Goal: Transaction & Acquisition: Subscribe to service/newsletter

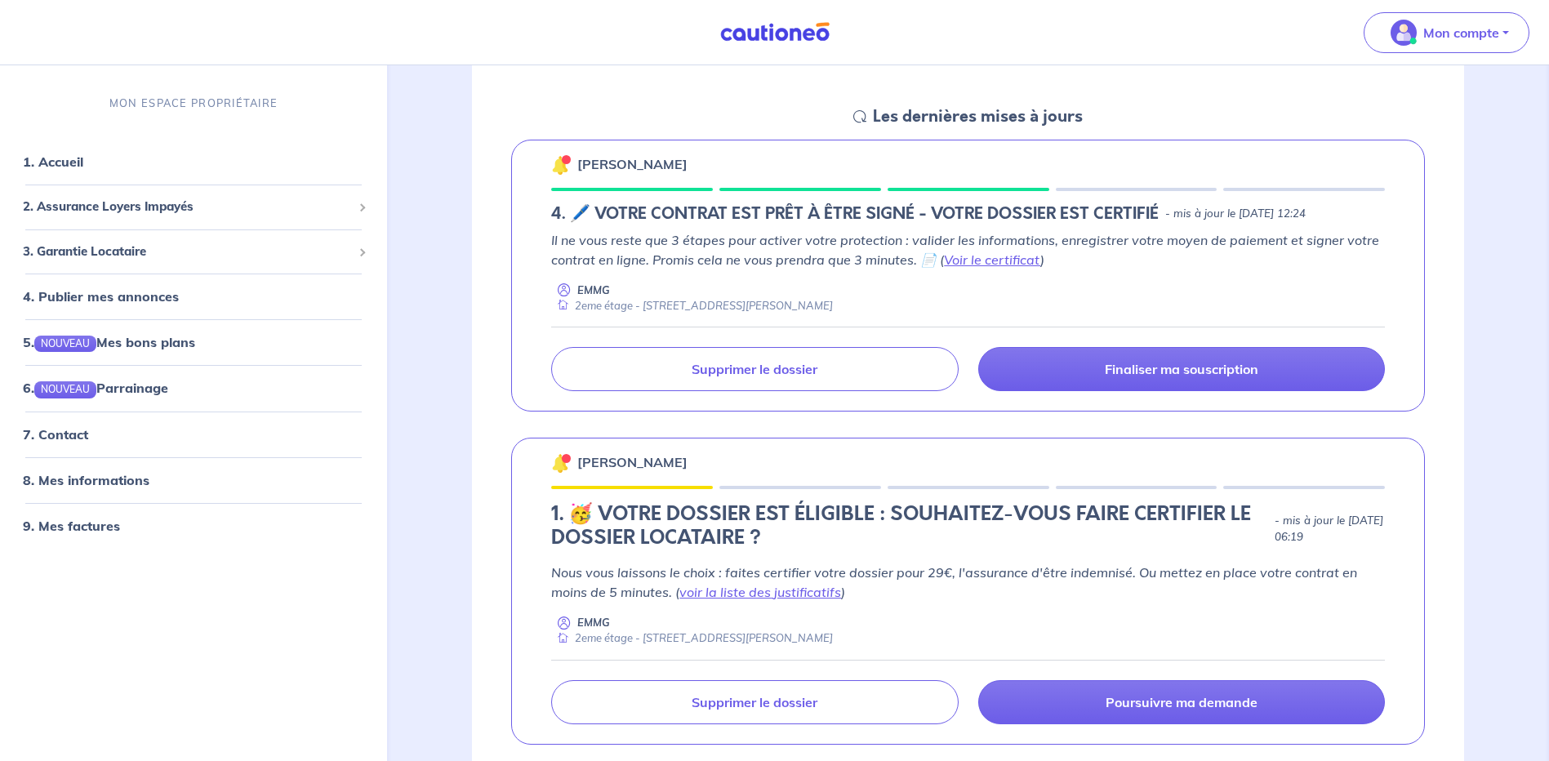
scroll to position [245, 0]
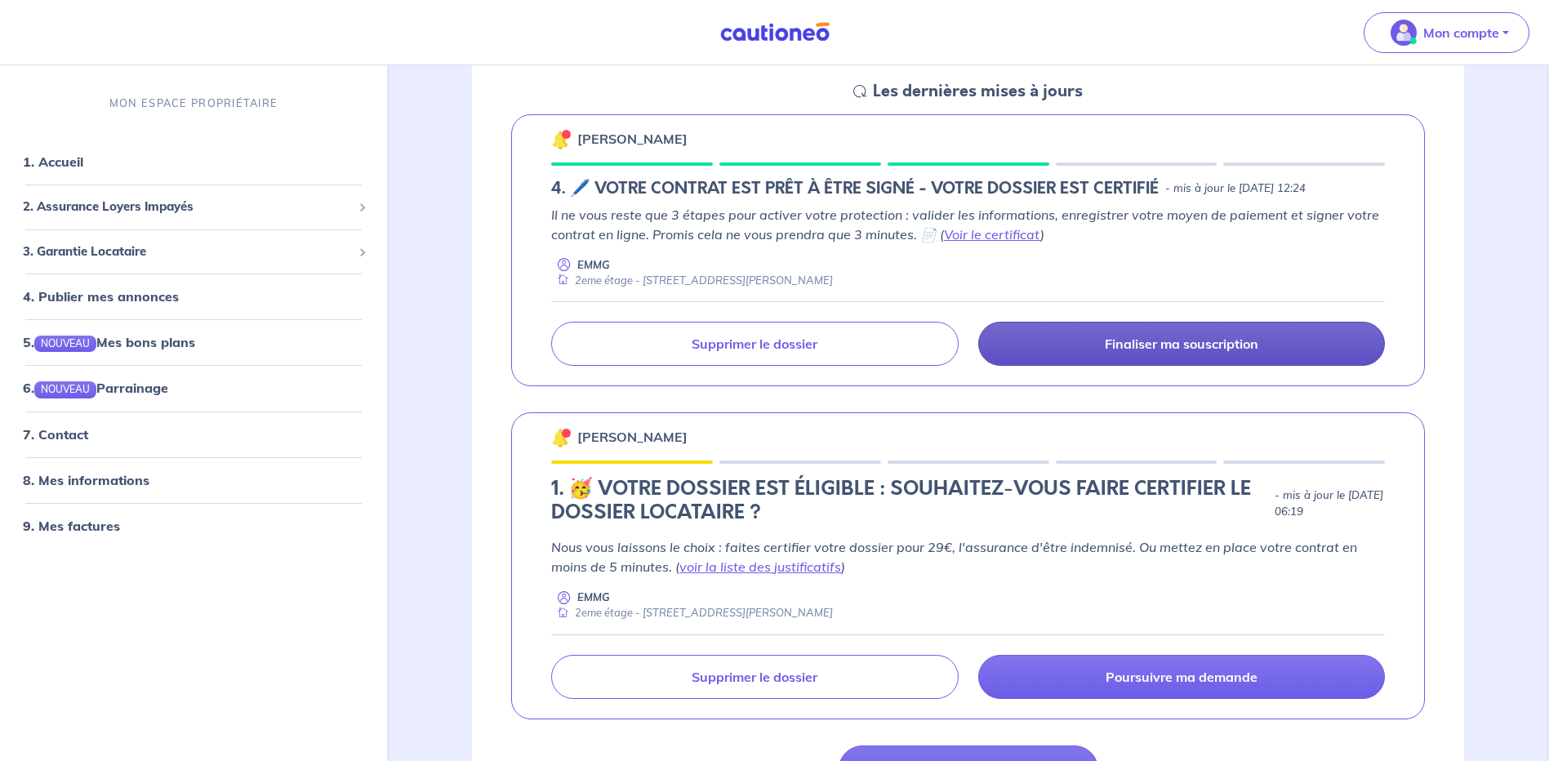
click at [1165, 343] on p "Finaliser ma souscription" at bounding box center [1182, 344] width 154 height 16
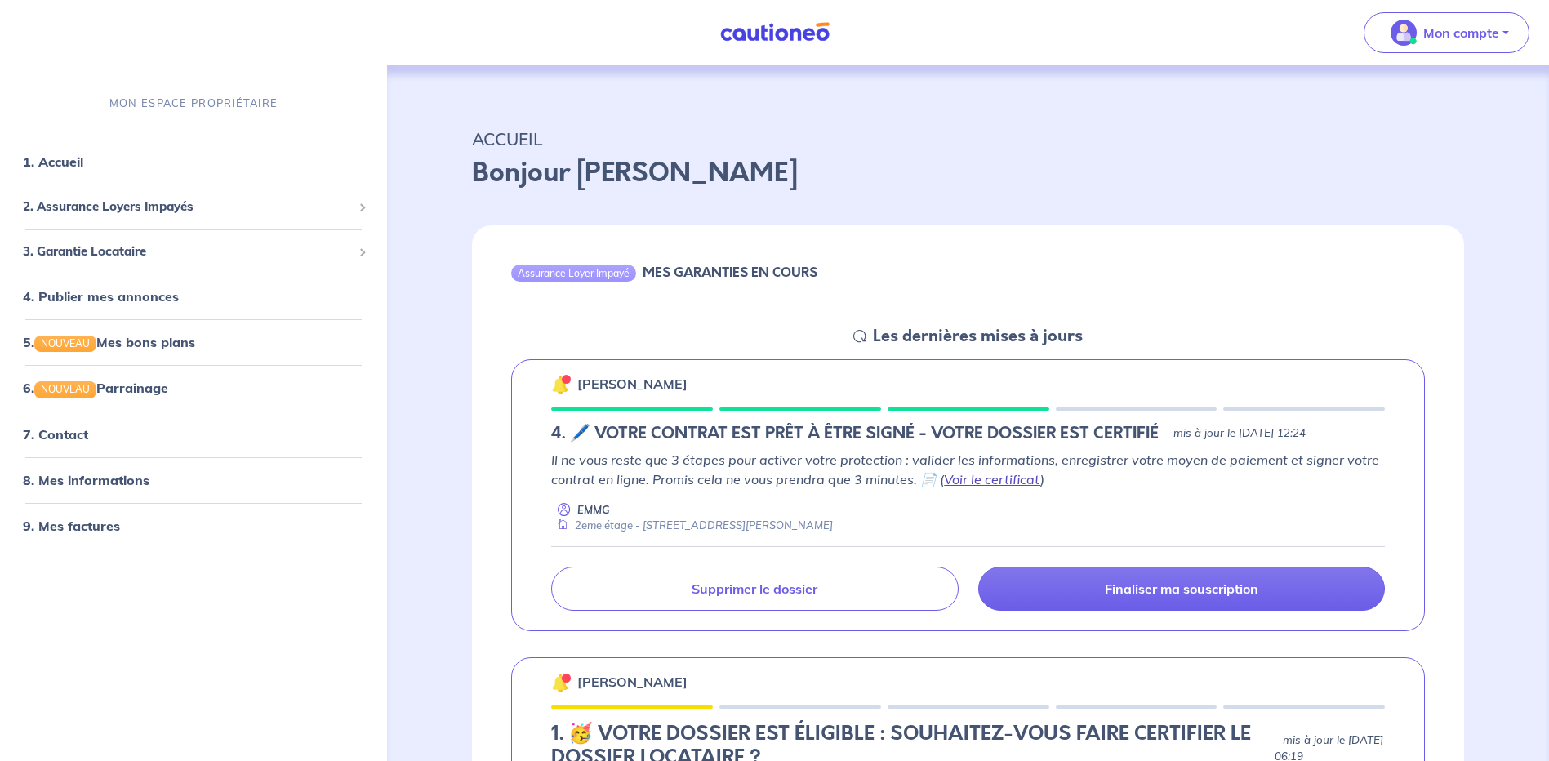
click at [1013, 482] on link "Voir le certificat" at bounding box center [992, 479] width 96 height 16
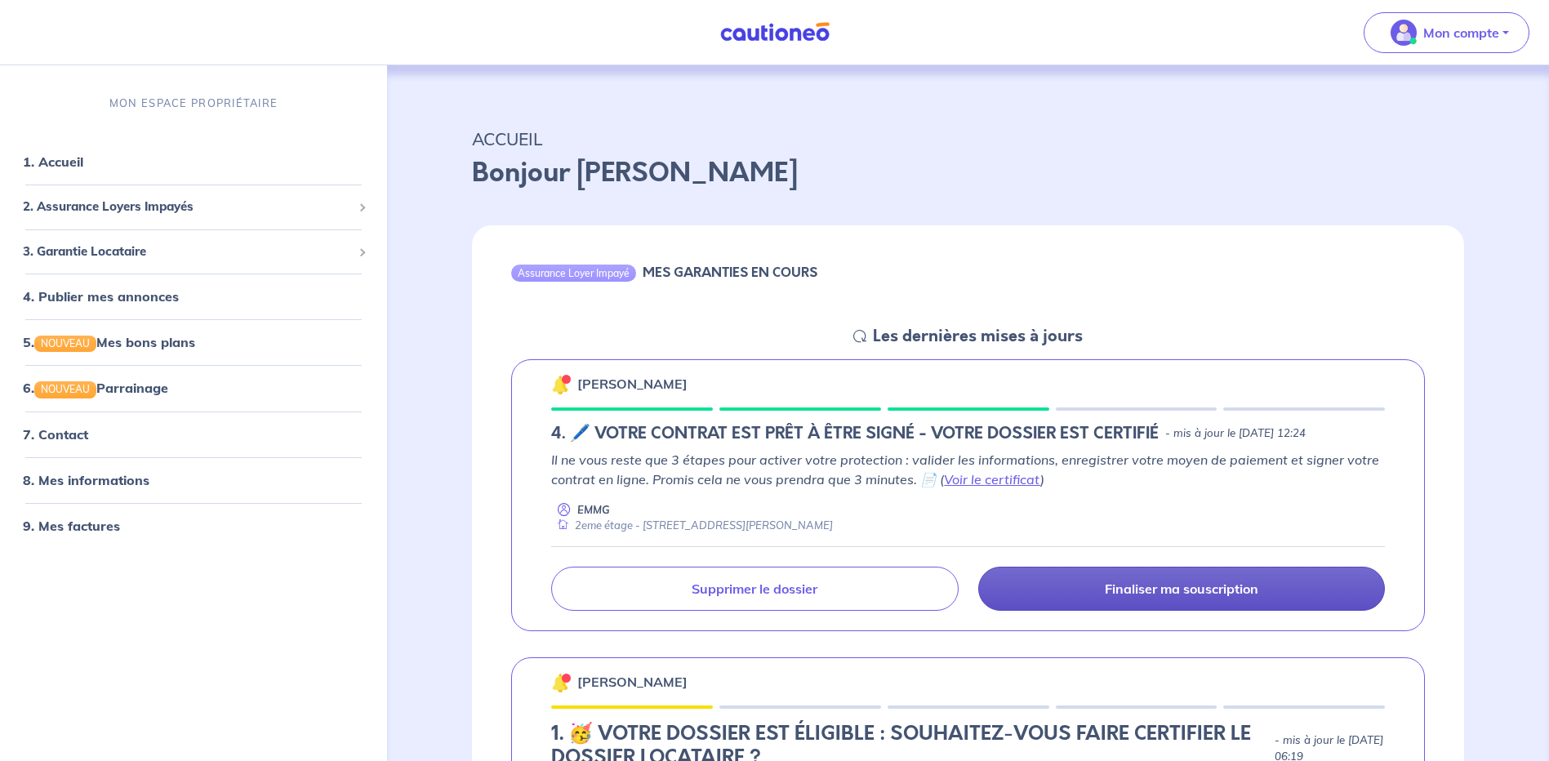
click at [1185, 591] on p "Finaliser ma souscription" at bounding box center [1182, 589] width 154 height 16
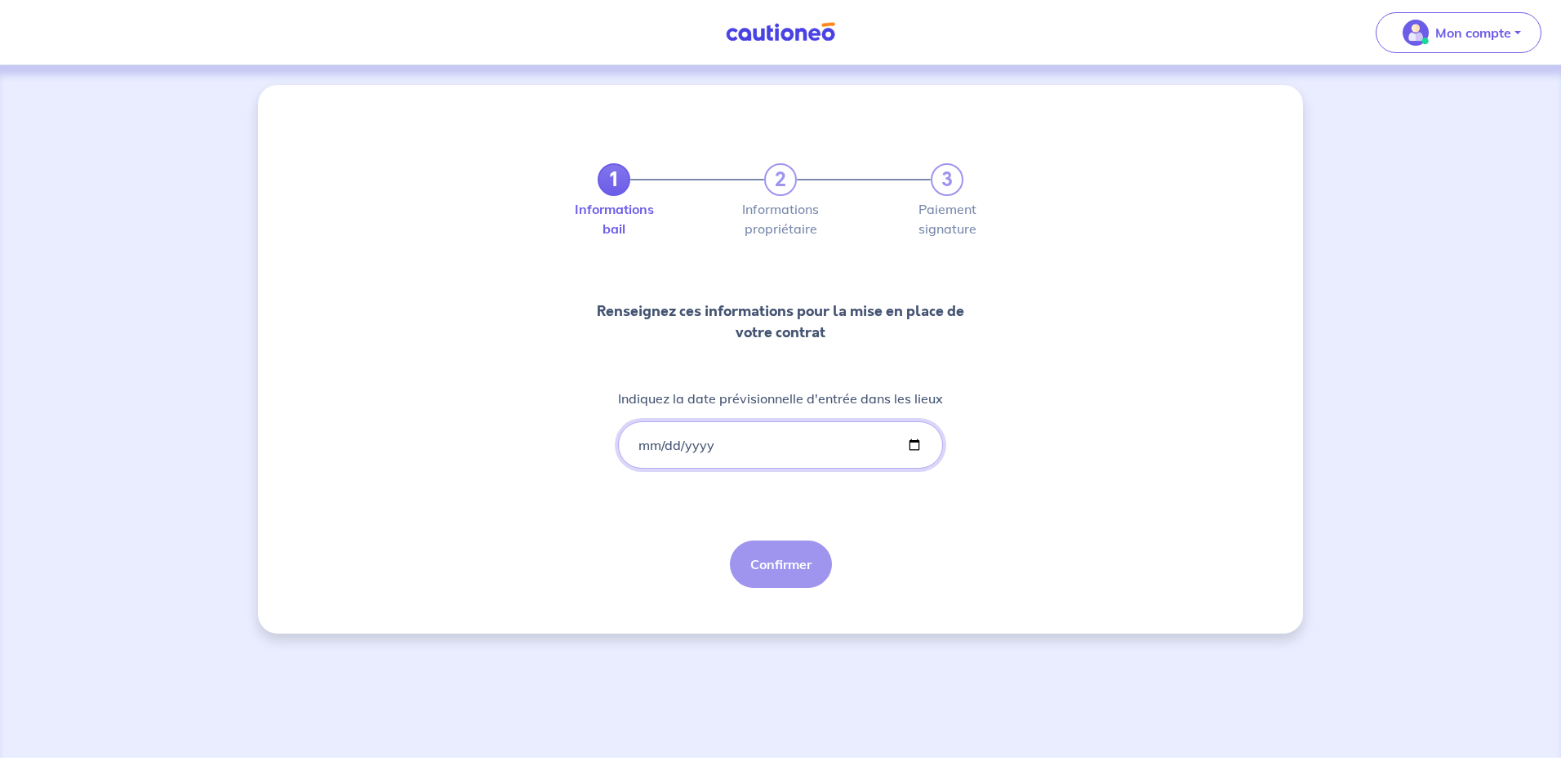
click at [674, 443] on input "Indiquez la date prévisionnelle d'entrée dans les lieux" at bounding box center [780, 444] width 325 height 47
click at [672, 443] on input "Indiquez la date prévisionnelle d'entrée dans les lieux" at bounding box center [780, 444] width 325 height 47
click at [639, 446] on input "Indiquez la date prévisionnelle d'entrée dans les lieux" at bounding box center [780, 444] width 325 height 47
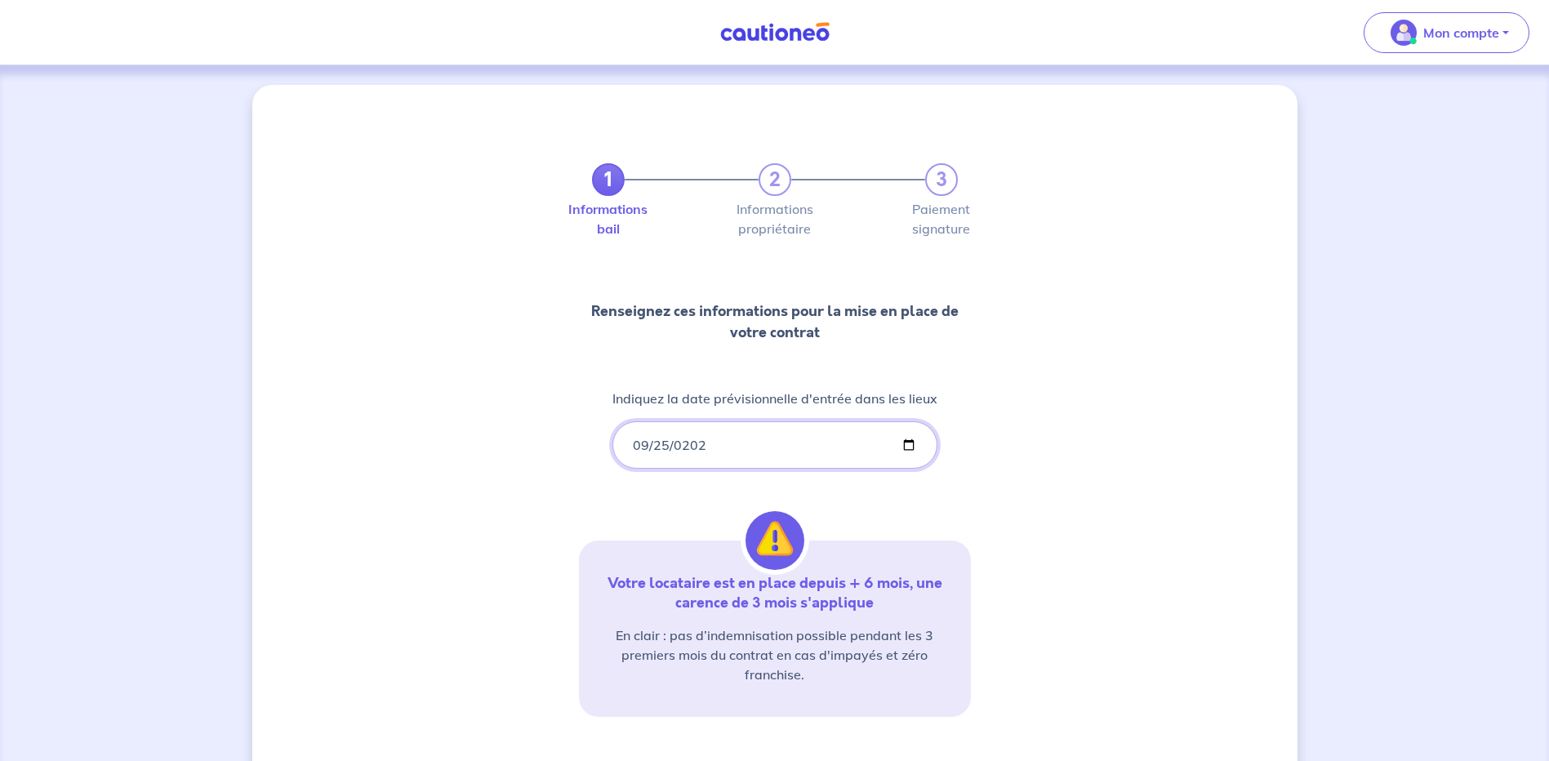
type input "[DATE]"
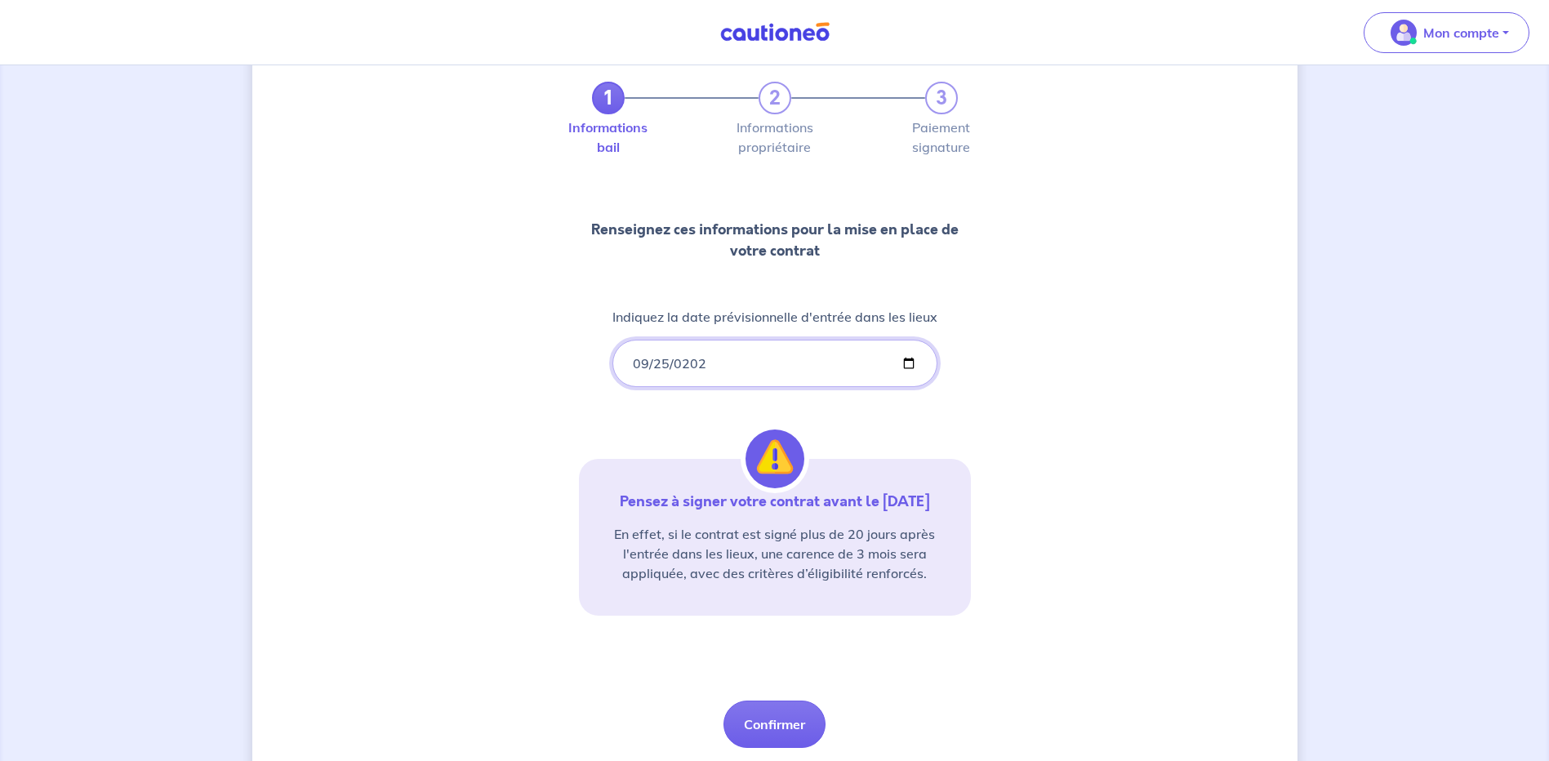
scroll to position [134, 0]
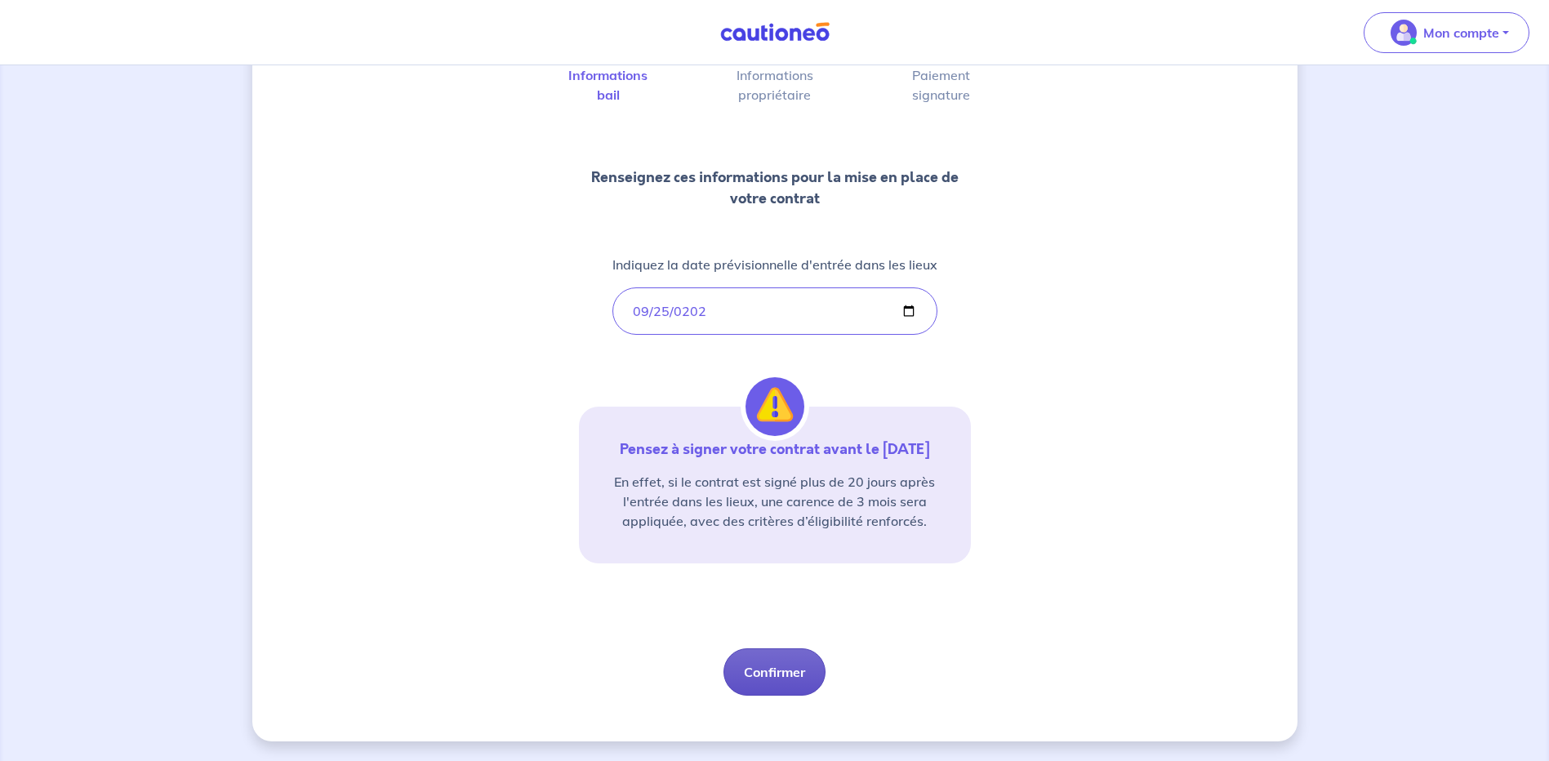
click at [790, 683] on button "Confirmer" at bounding box center [774, 671] width 102 height 47
select select "FR"
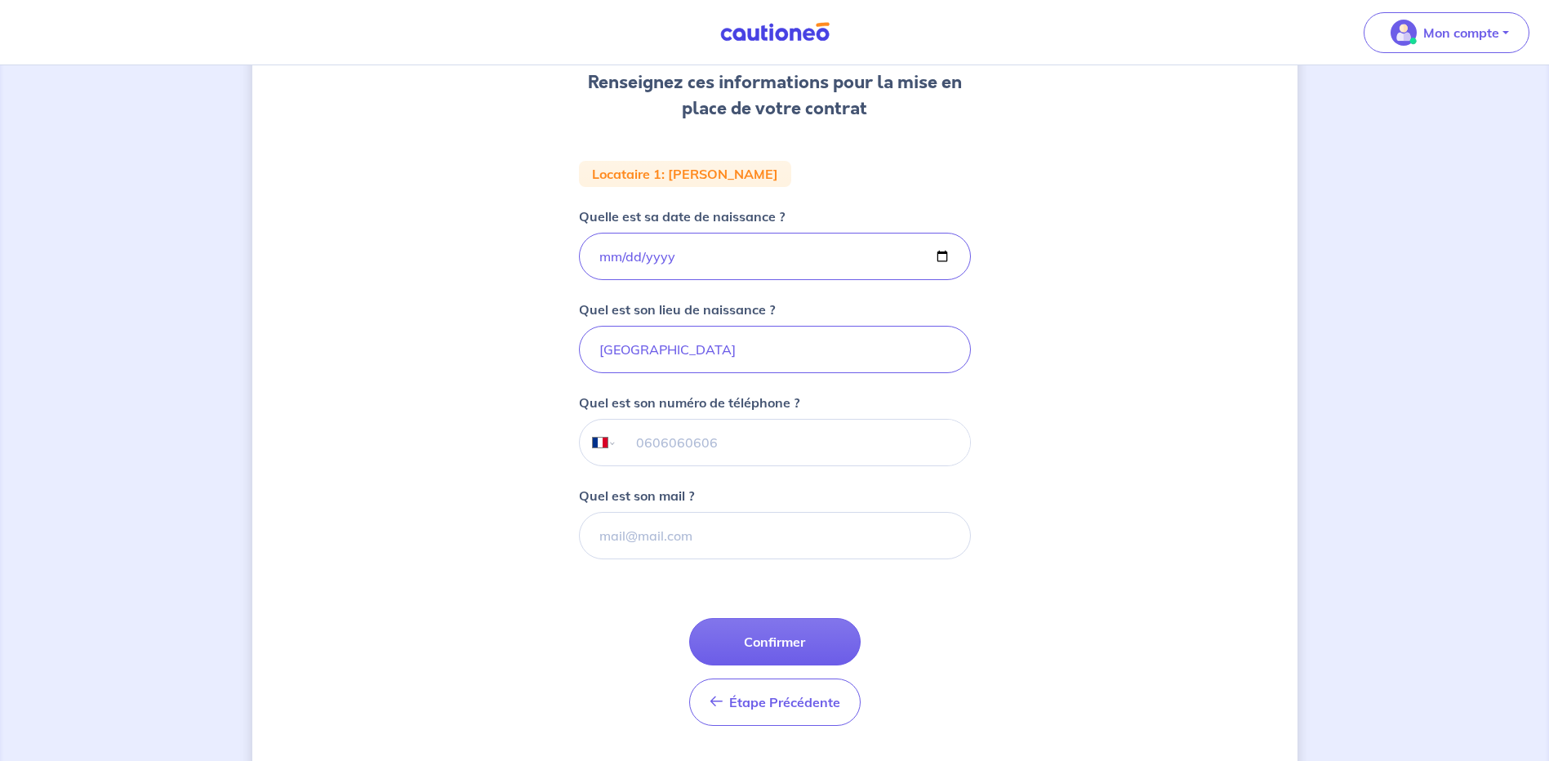
scroll to position [245, 0]
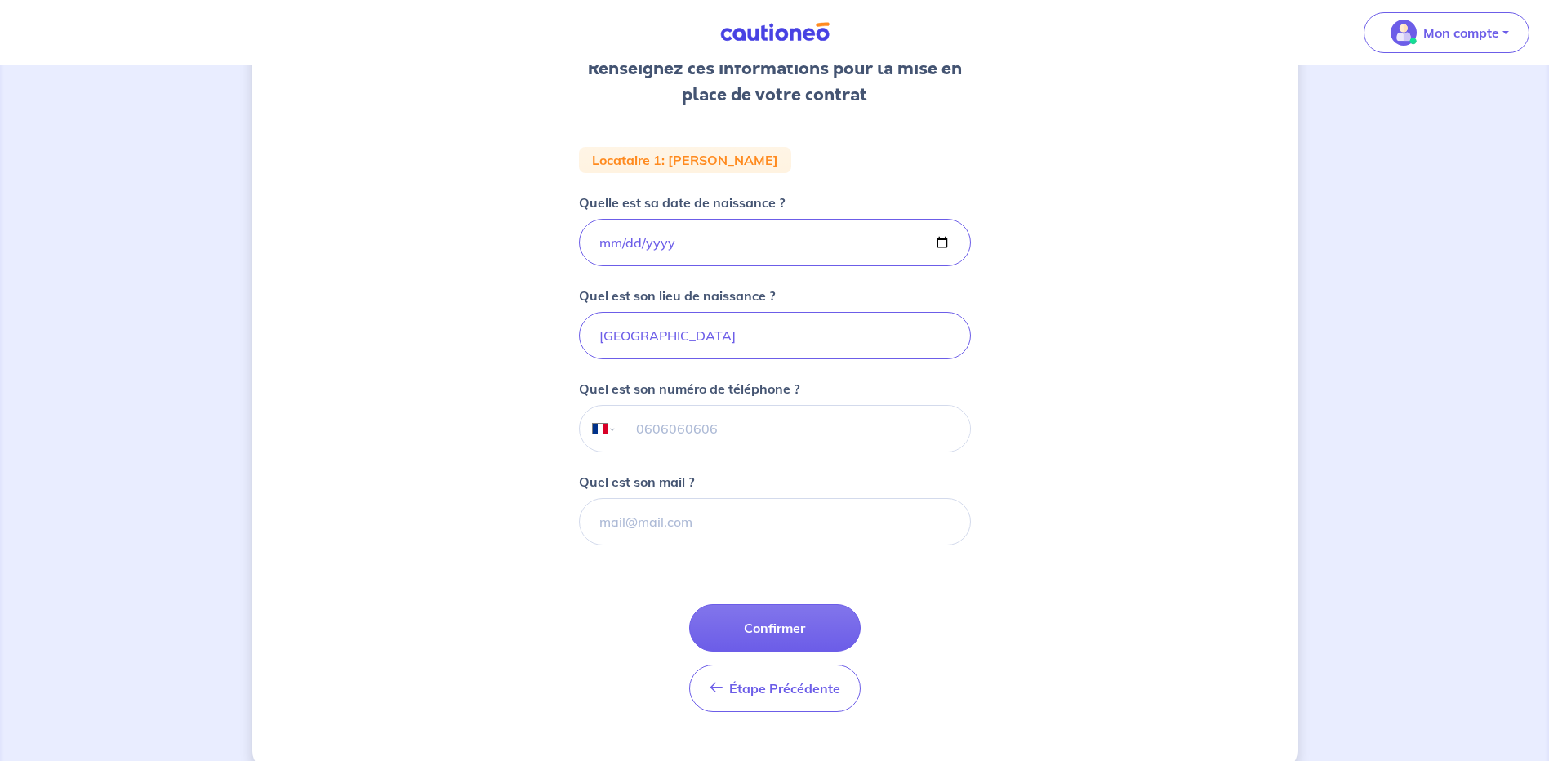
click at [687, 429] on input "tel" at bounding box center [793, 429] width 353 height 46
type input "06 86 79 34 84"
click at [715, 518] on input "Quel est son mail ?" at bounding box center [775, 521] width 392 height 47
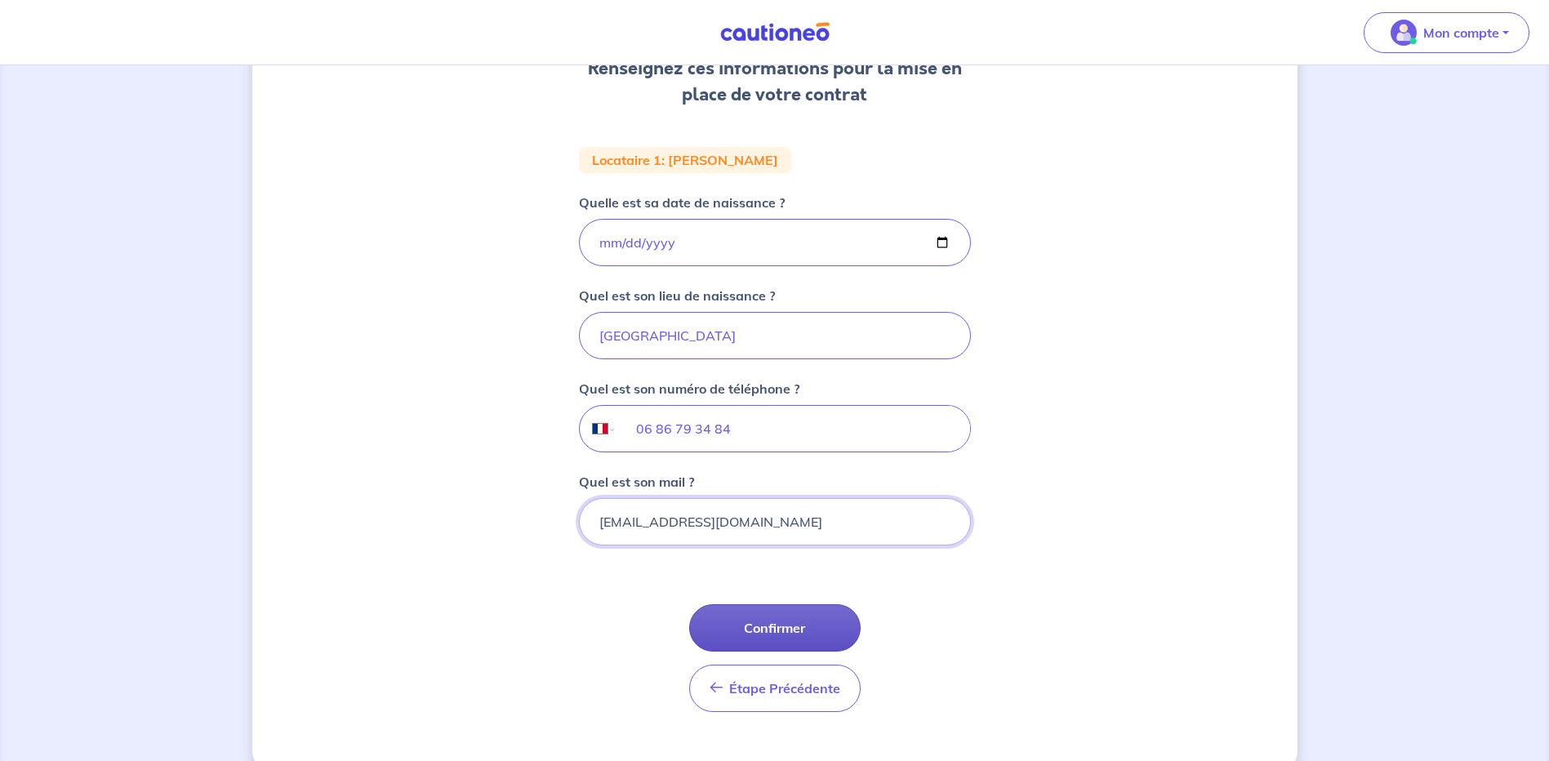
type input "[EMAIL_ADDRESS][DOMAIN_NAME]"
click at [784, 642] on button "Confirmer" at bounding box center [774, 627] width 171 height 47
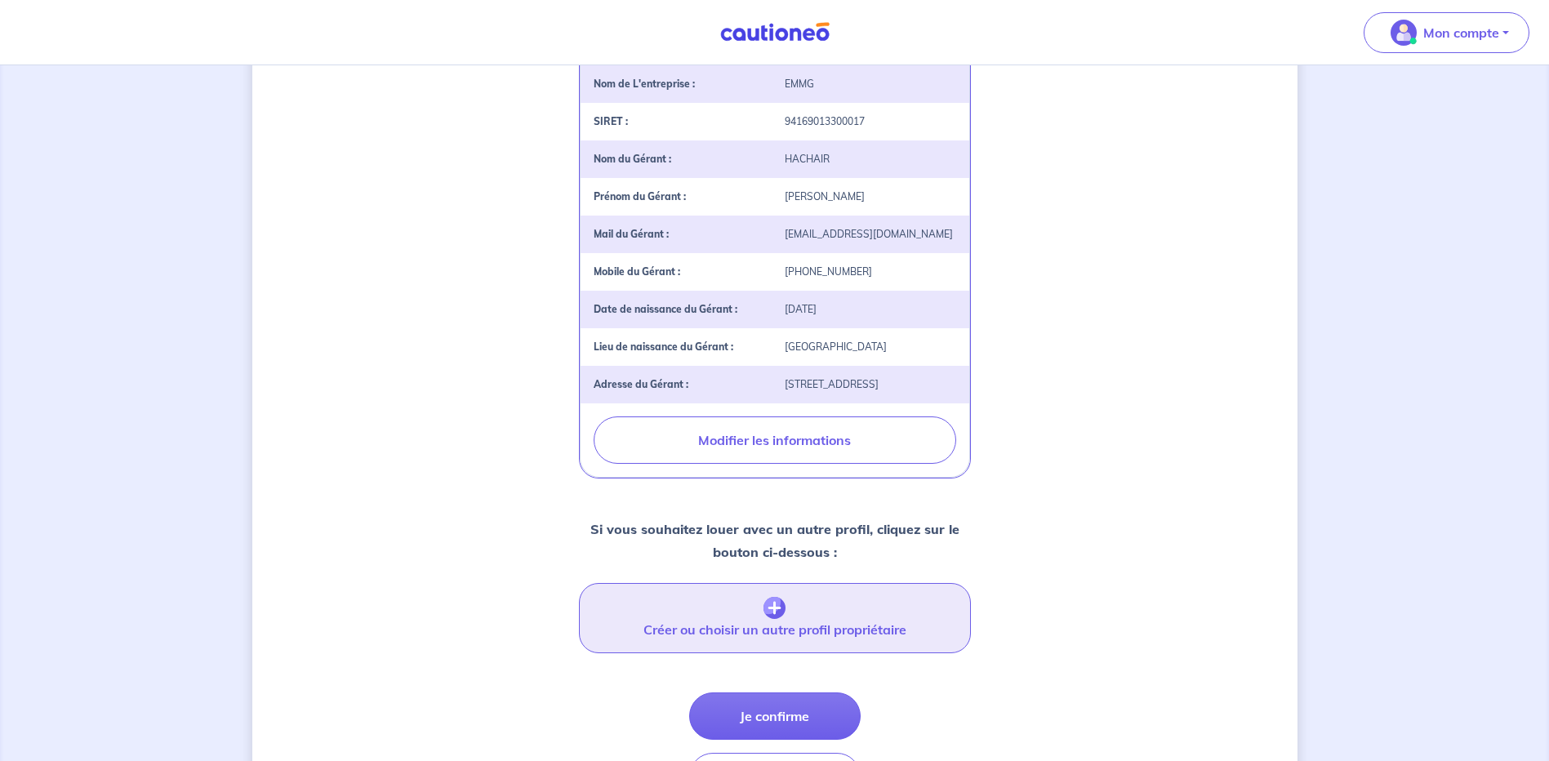
scroll to position [444, 0]
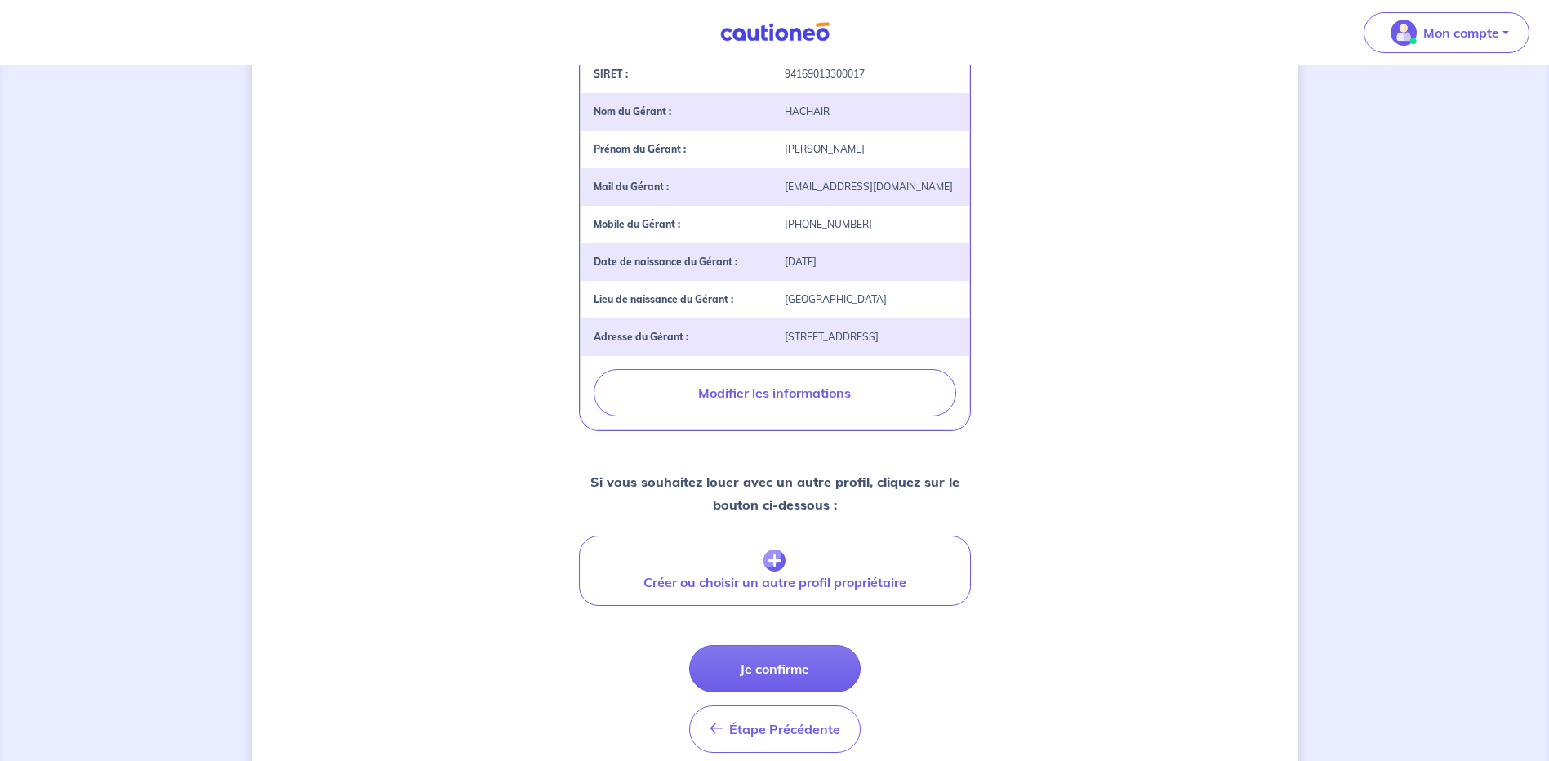
click at [805, 679] on button "Je confirme" at bounding box center [774, 668] width 171 height 47
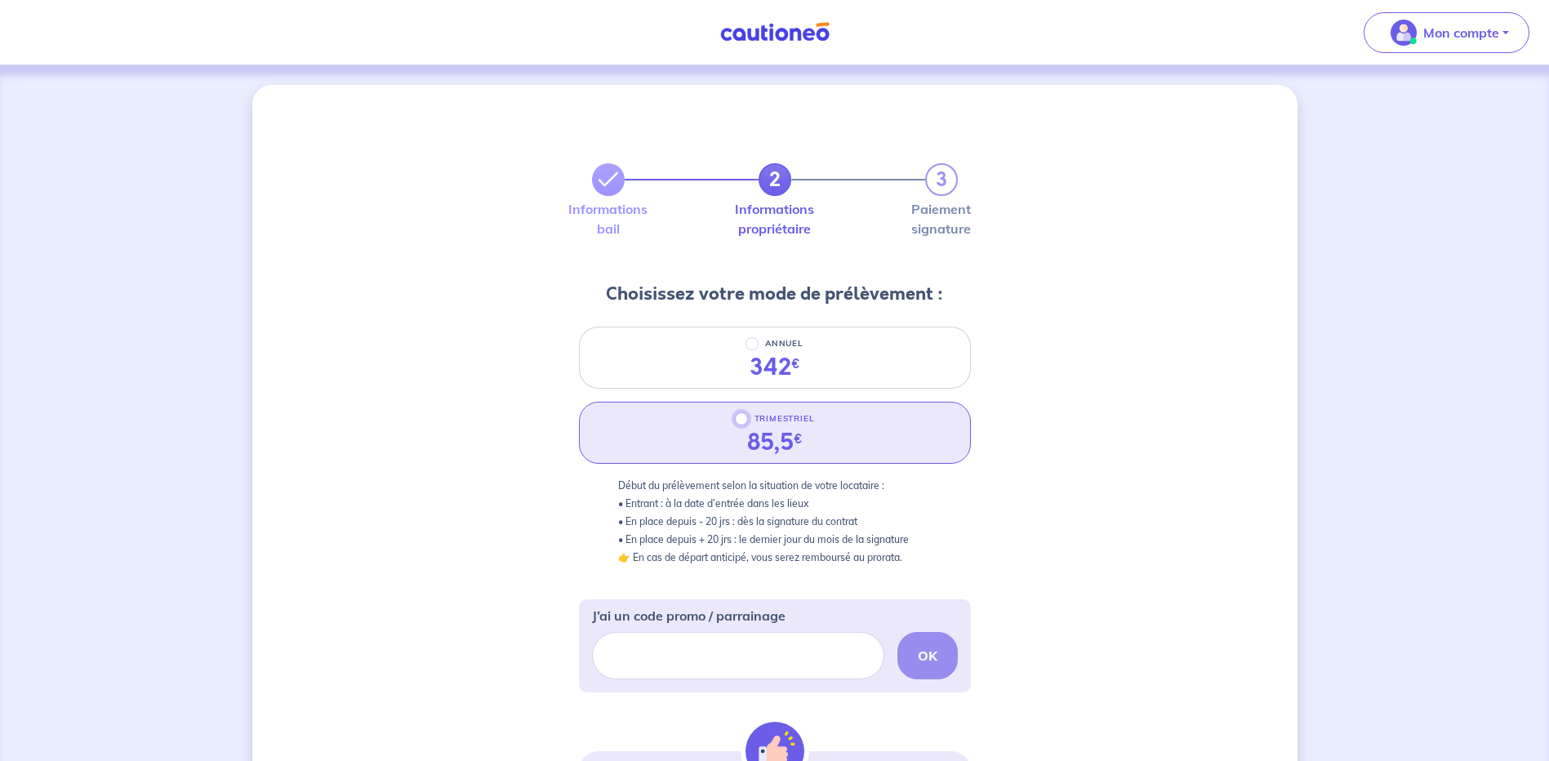
click at [743, 417] on input "TRIMESTRIEL" at bounding box center [741, 418] width 13 height 13
radio input "true"
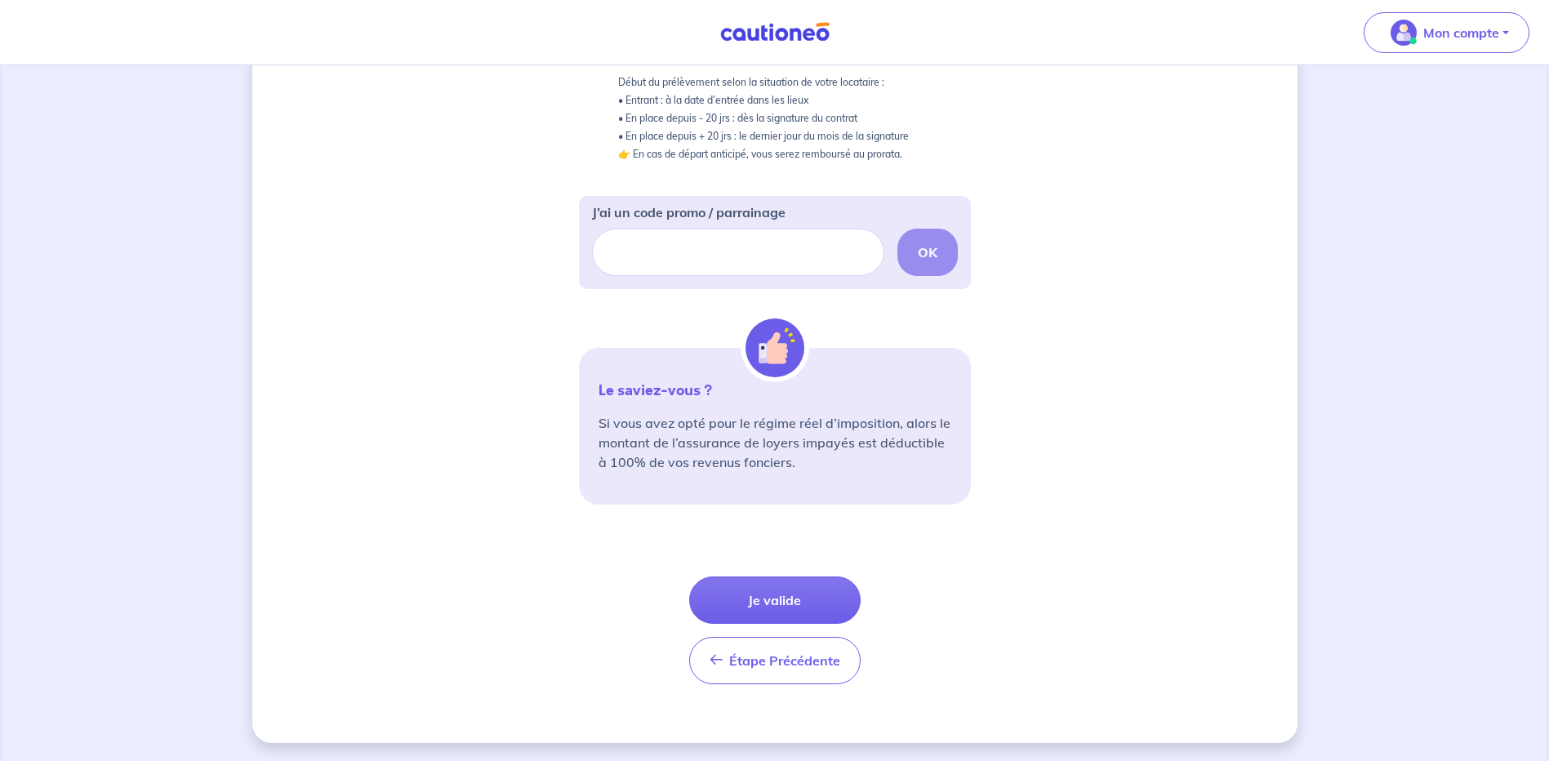
scroll to position [405, 0]
click at [810, 602] on button "Je valide" at bounding box center [774, 598] width 171 height 47
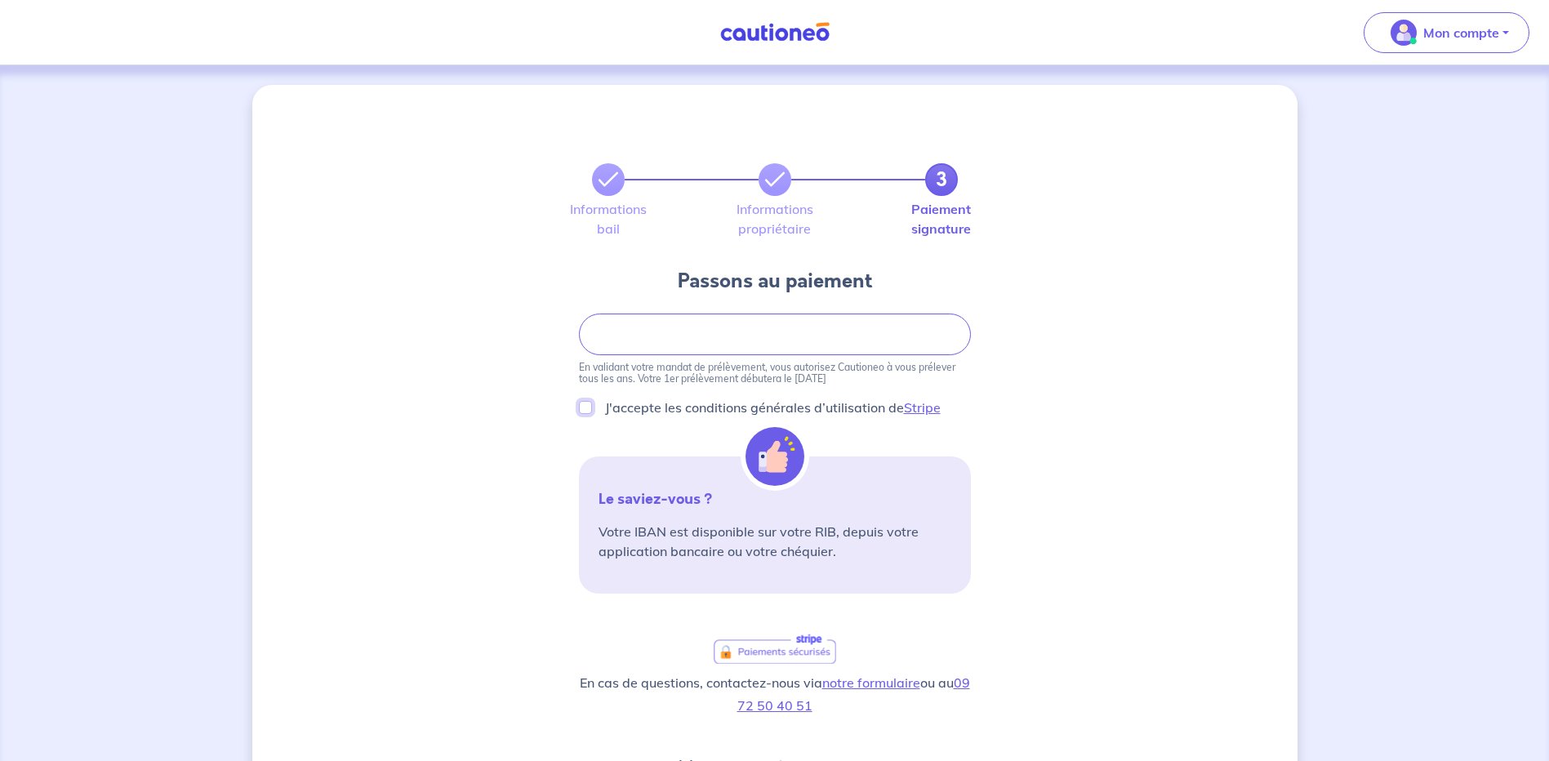
click at [585, 407] on input "J'accepte les conditions générales d’utilisation de Stripe" at bounding box center [585, 407] width 13 height 13
checkbox input "true"
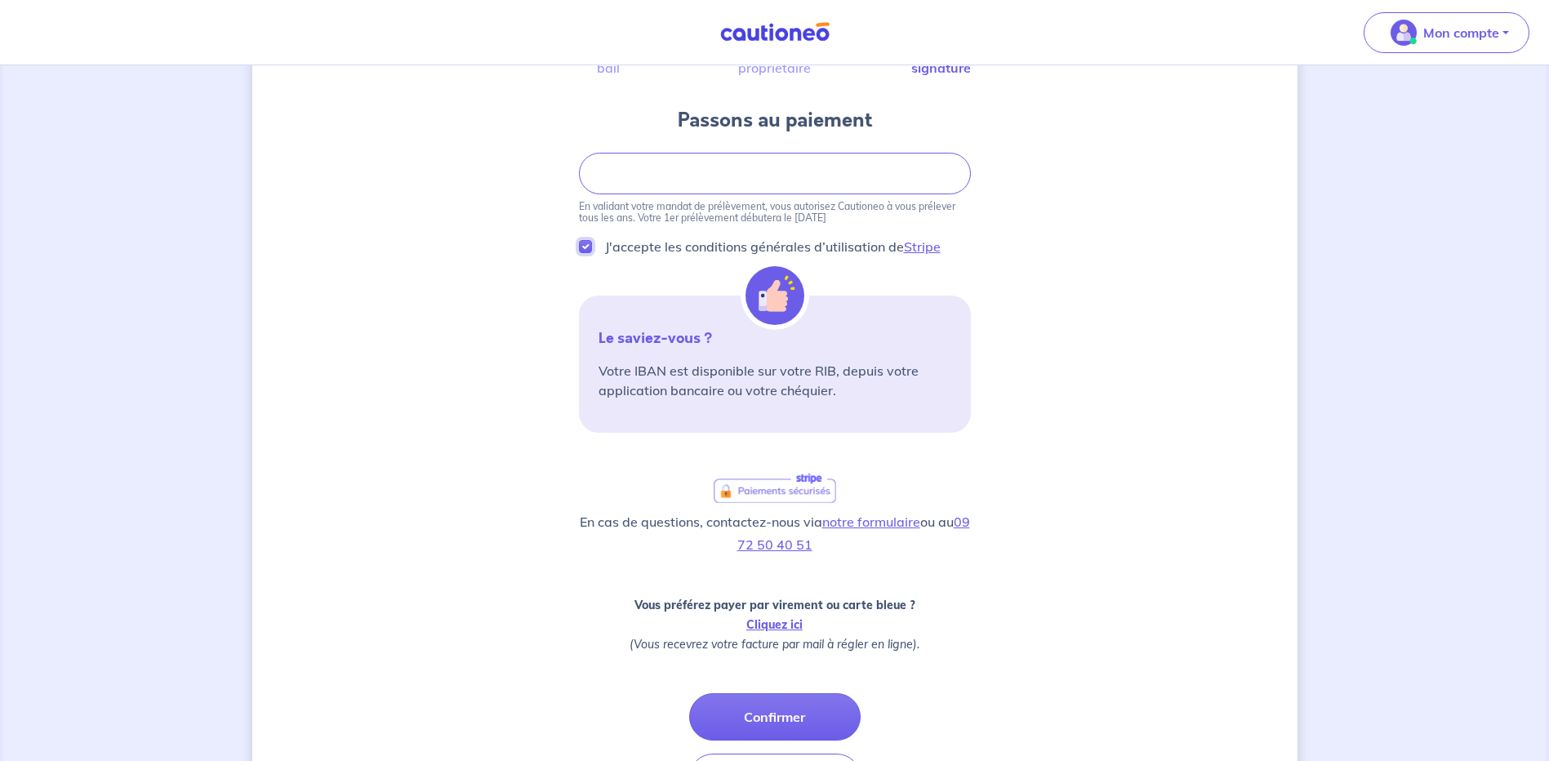
scroll to position [198, 0]
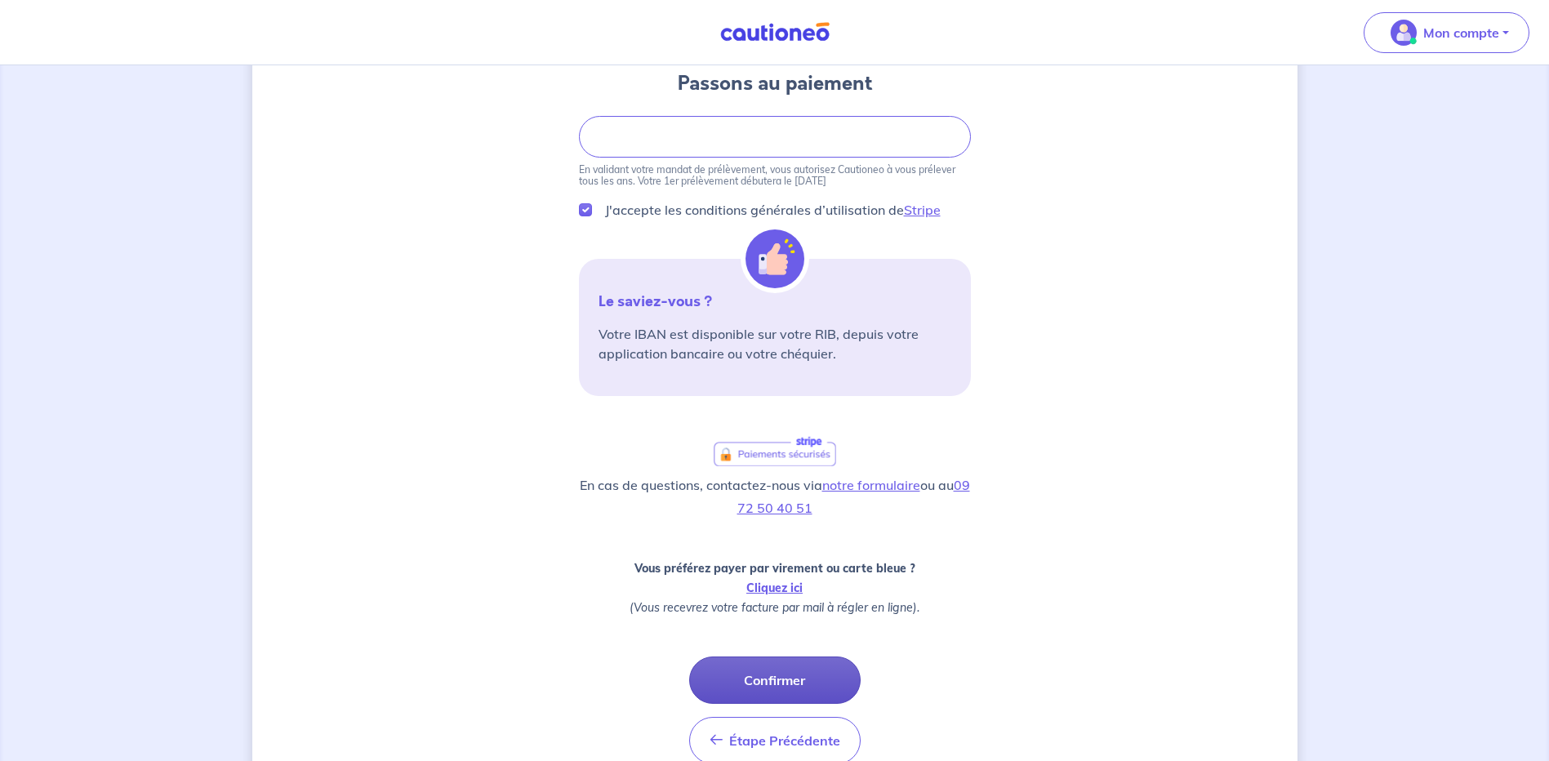
click at [805, 684] on button "Confirmer" at bounding box center [774, 680] width 171 height 47
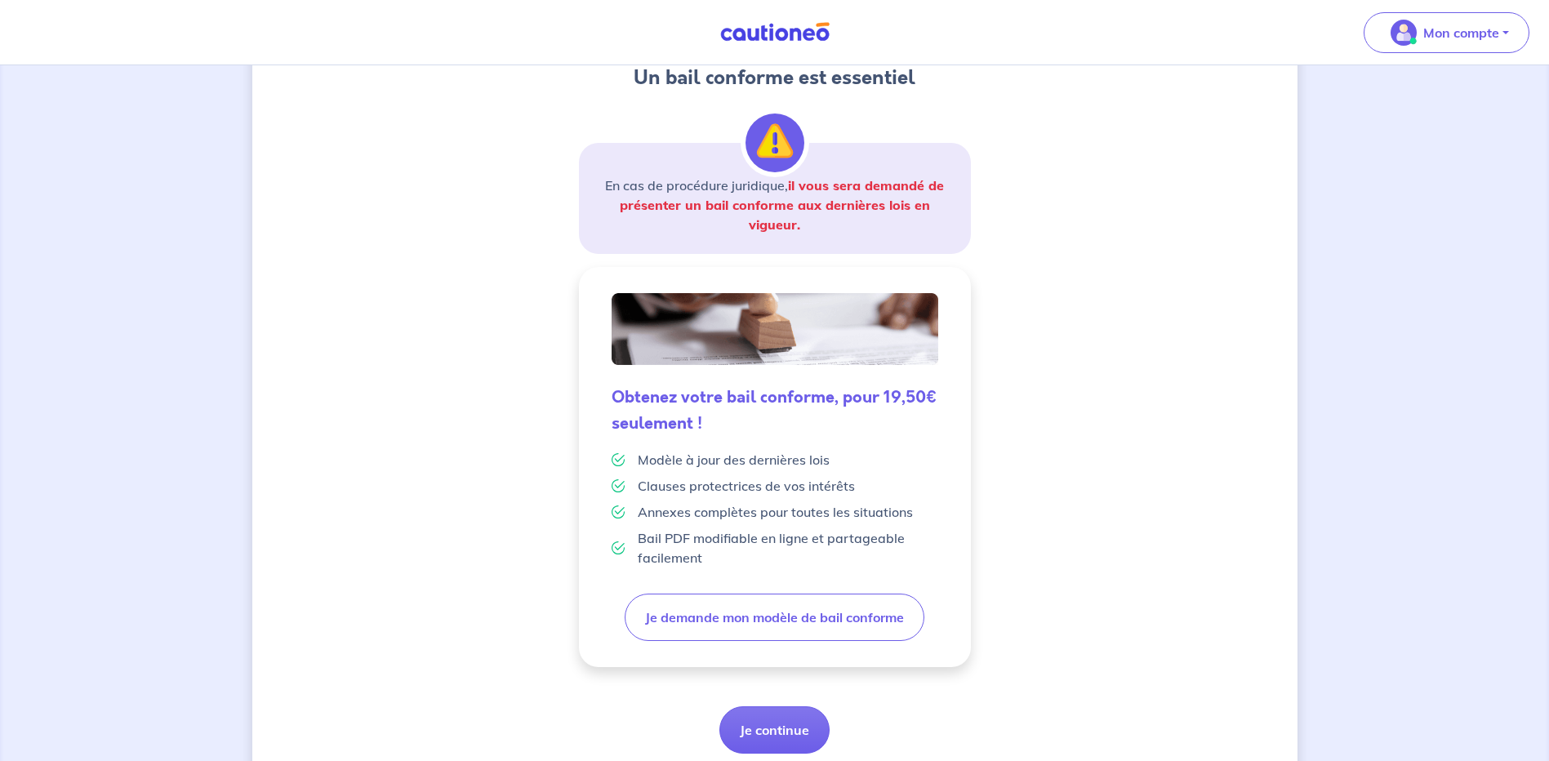
scroll to position [268, 0]
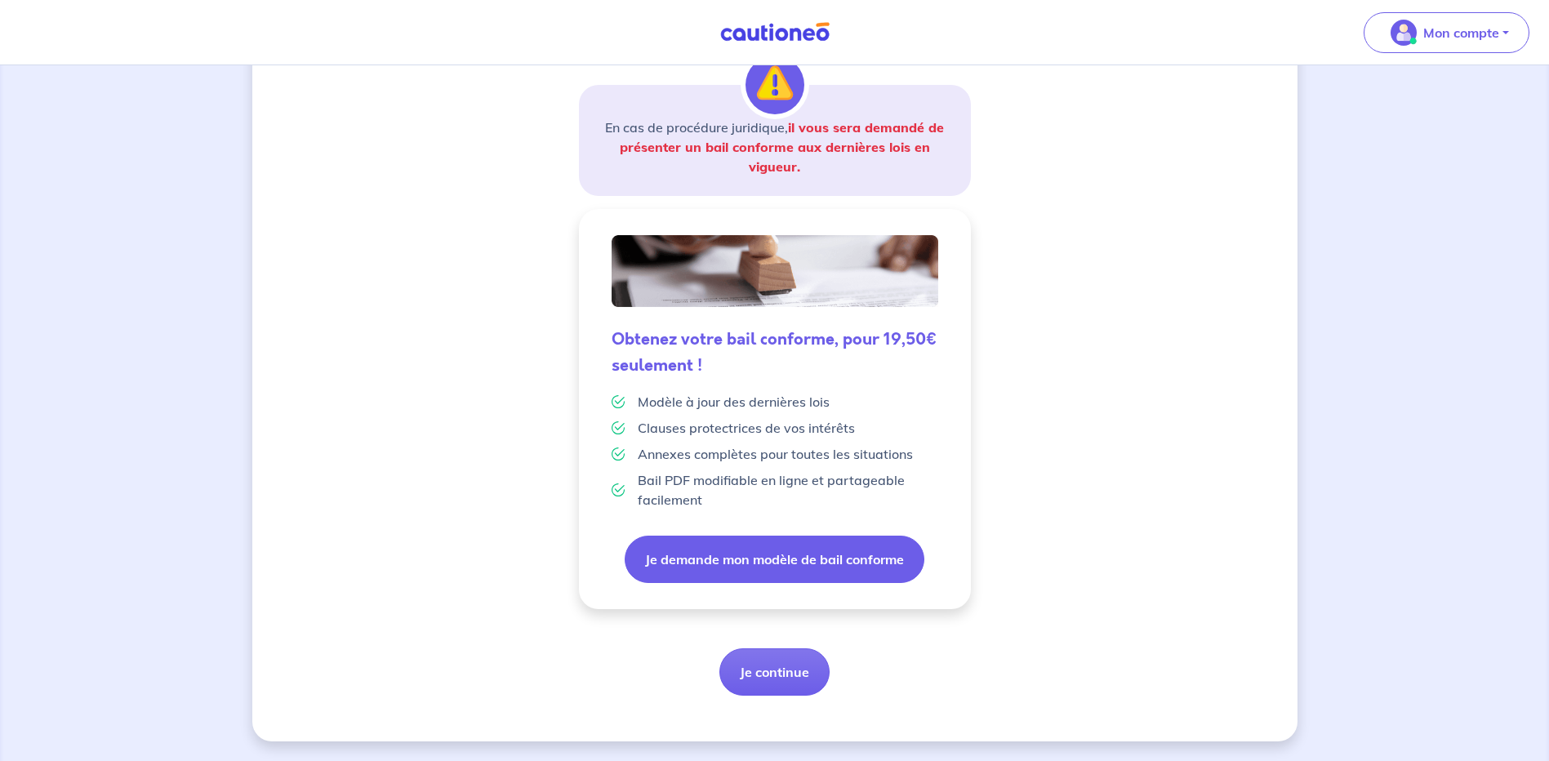
click at [740, 570] on button "Je demande mon modèle de bail conforme" at bounding box center [775, 559] width 300 height 47
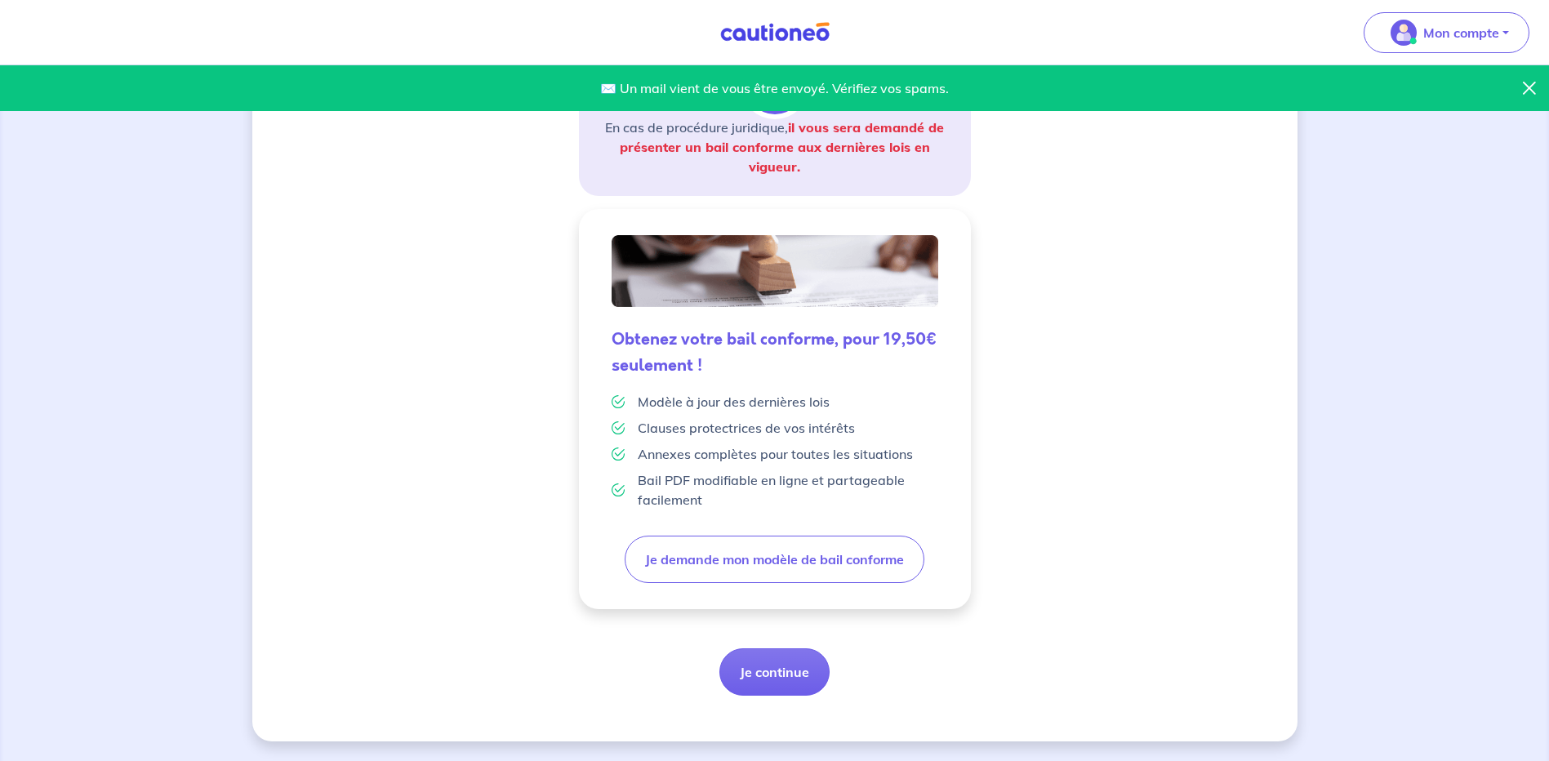
click at [1070, 506] on div "✉️ Un mail vient de vous être envoyé. Vérifiez vos spams. 3 Informations bail I…" at bounding box center [774, 279] width 1045 height 924
click at [774, 679] on button "Je continue" at bounding box center [774, 671] width 110 height 47
